Goal: Use online tool/utility: Utilize a website feature to perform a specific function

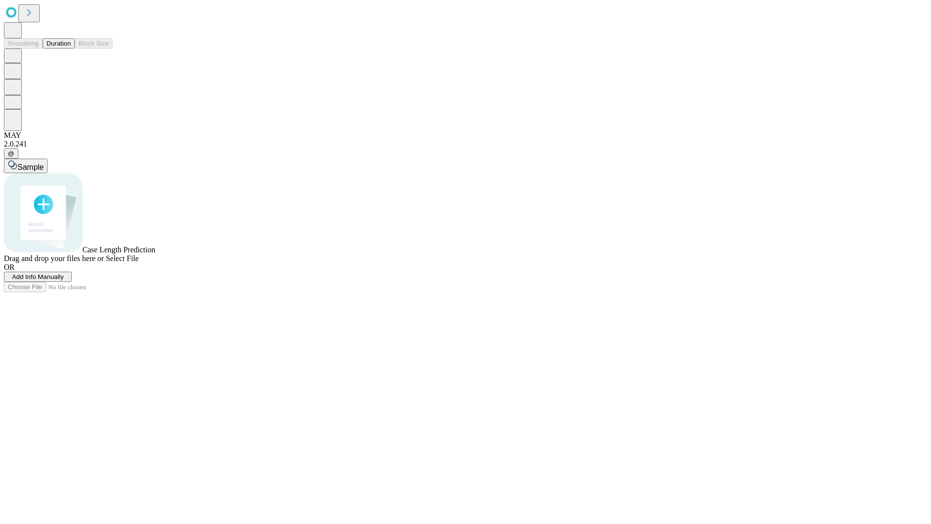
click at [71, 49] on button "Duration" at bounding box center [59, 43] width 32 height 10
click at [64, 280] on span "Add Info Manually" at bounding box center [38, 276] width 52 height 7
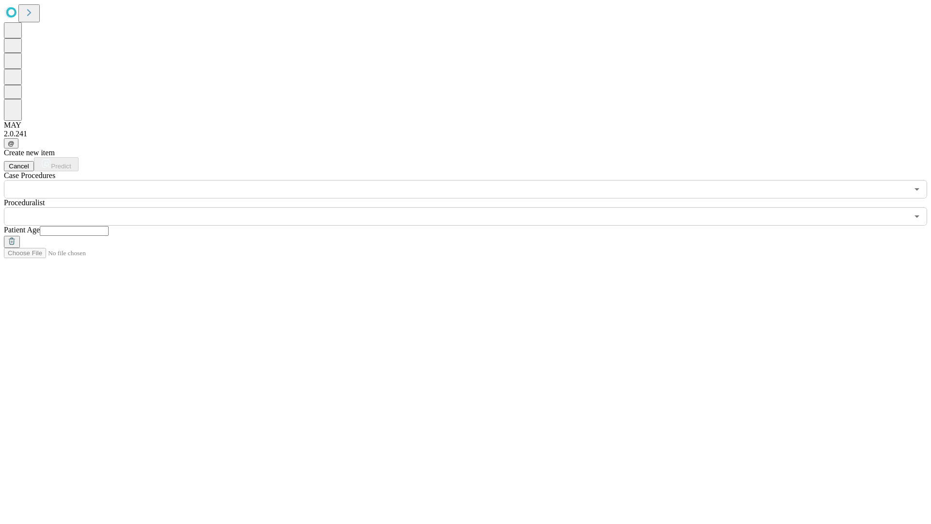
click at [109, 226] on input "text" at bounding box center [74, 231] width 69 height 10
type input "**"
click at [472, 207] on input "text" at bounding box center [456, 216] width 905 height 18
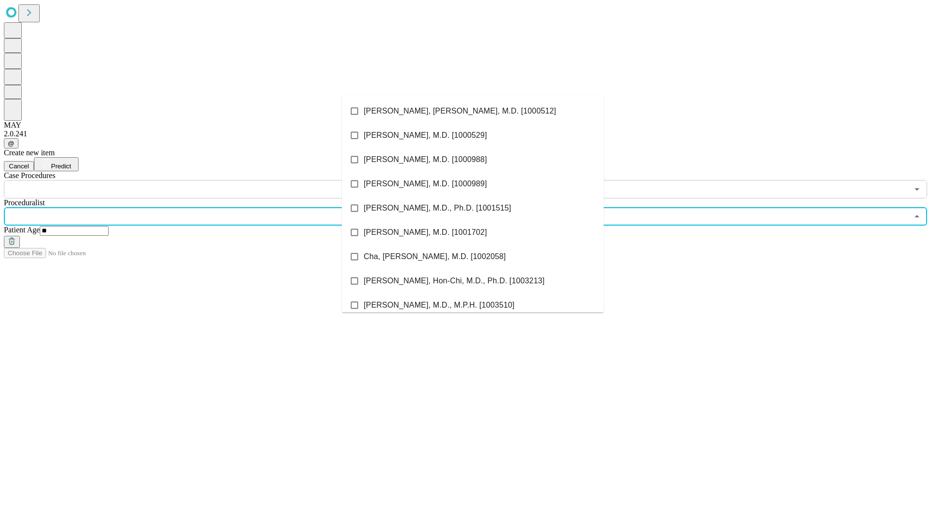
click at [473, 111] on li "[PERSON_NAME], [PERSON_NAME], M.D. [1000512]" at bounding box center [473, 111] width 262 height 24
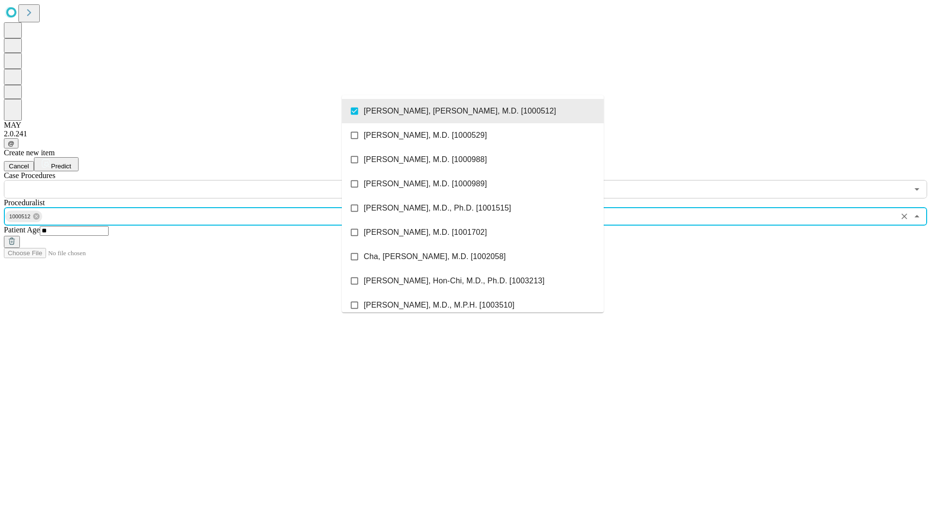
click at [204, 180] on input "text" at bounding box center [456, 189] width 905 height 18
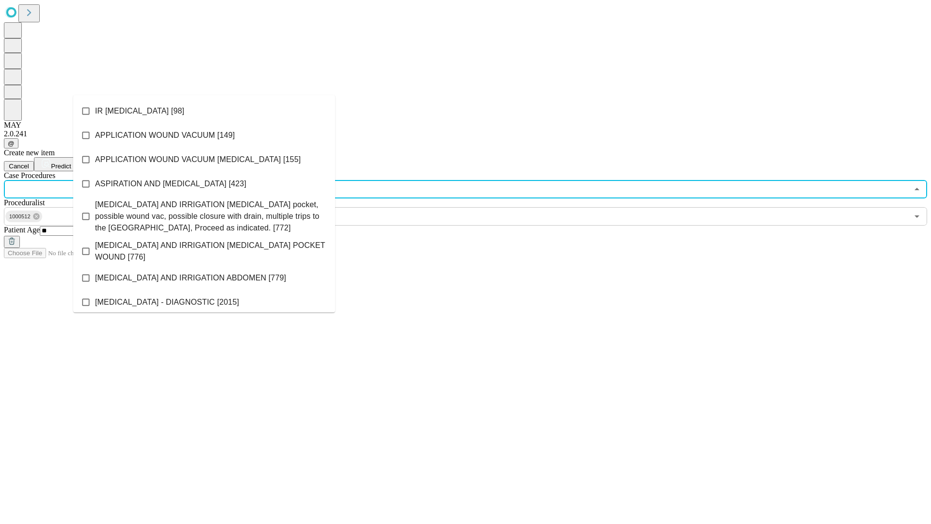
click at [204, 111] on li "IR [MEDICAL_DATA] [98]" at bounding box center [204, 111] width 262 height 24
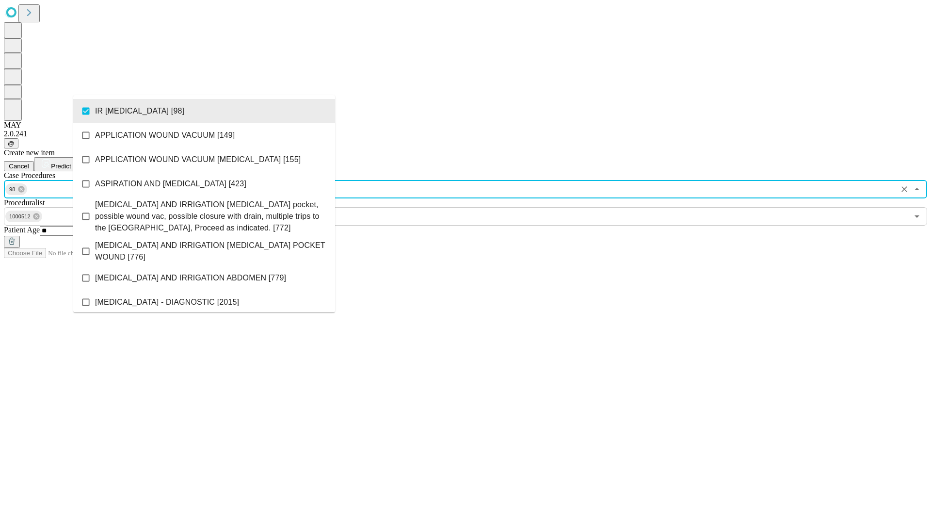
click at [71, 162] on span "Predict" at bounding box center [61, 165] width 20 height 7
